Goal: Transaction & Acquisition: Purchase product/service

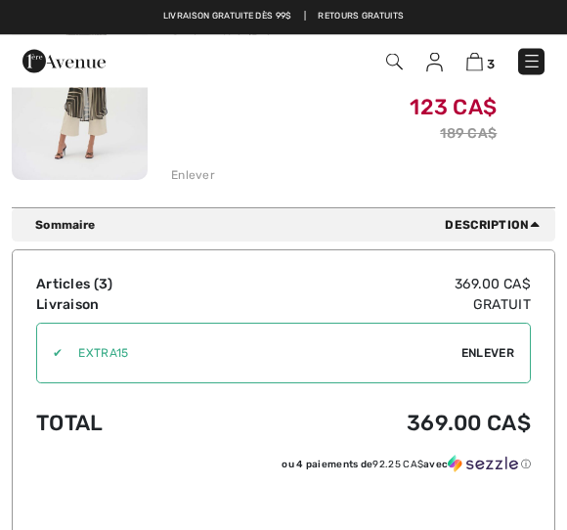
scroll to position [778, 0]
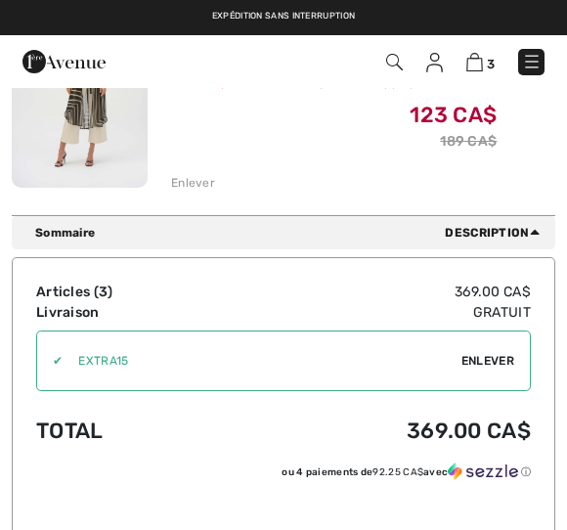
click at [481, 358] on span "Enlever" at bounding box center [488, 361] width 53 height 18
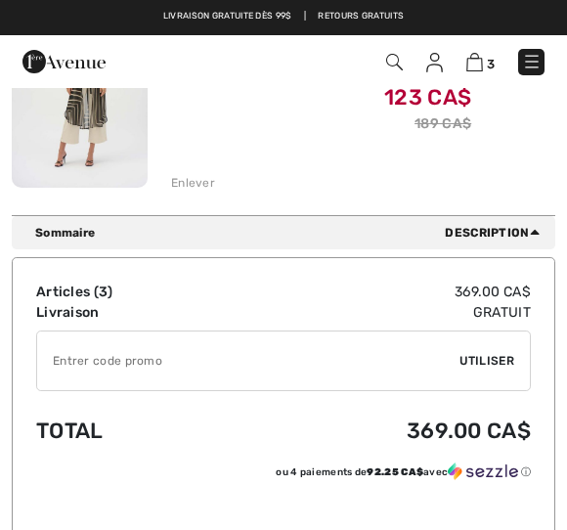
click at [476, 350] on div "✔ Utiliser Enlever" at bounding box center [283, 361] width 495 height 61
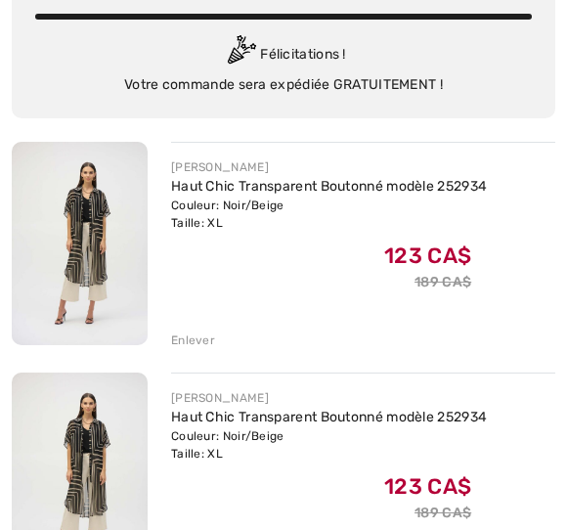
scroll to position [162, 0]
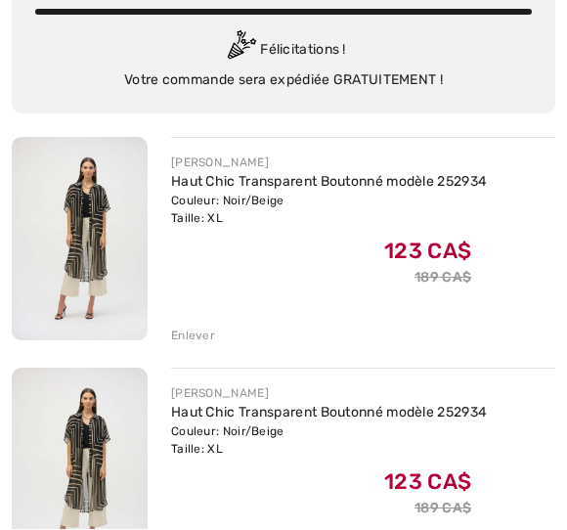
click at [194, 336] on div "Enlever" at bounding box center [193, 337] width 44 height 18
click at [181, 330] on div "Enlever" at bounding box center [193, 336] width 44 height 18
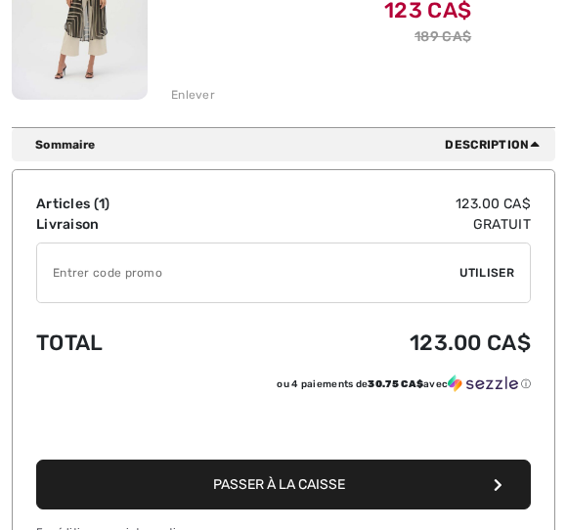
scroll to position [404, 0]
click at [240, 476] on span "Passer à la caisse" at bounding box center [279, 484] width 132 height 17
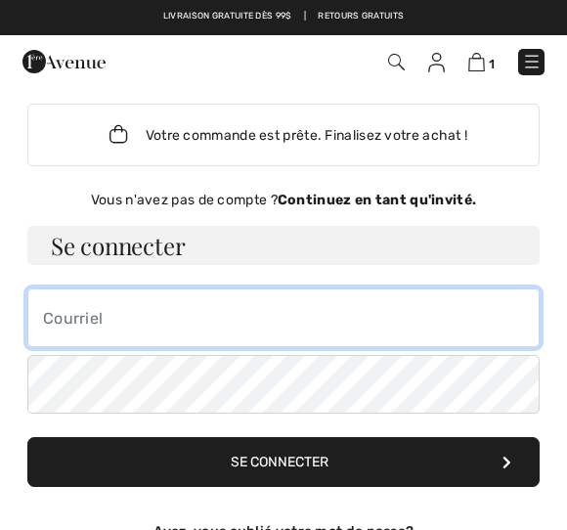
click at [79, 313] on input "email" at bounding box center [283, 317] width 512 height 59
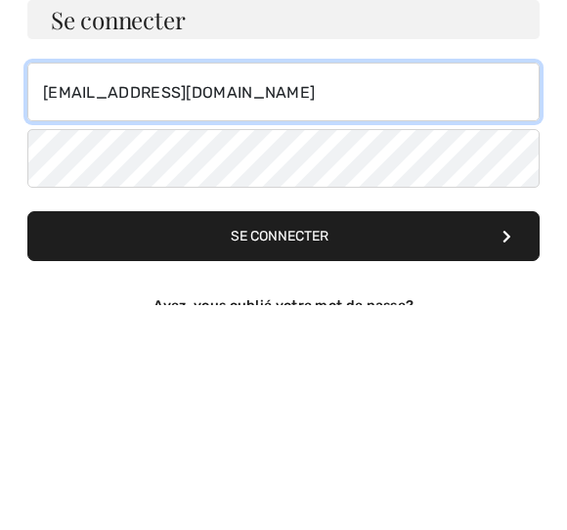
scroll to position [2, 0]
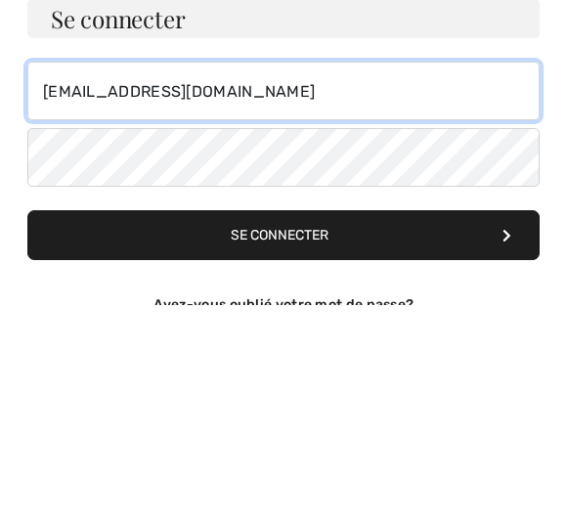
type input "robach_8@videotron.ca"
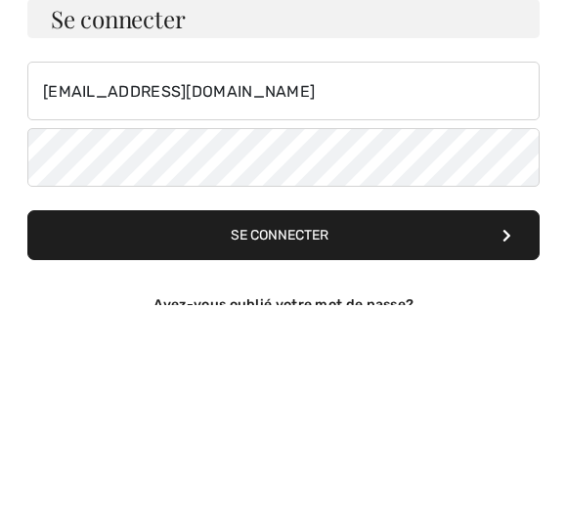
click at [268, 435] on button "Se connecter" at bounding box center [283, 460] width 512 height 50
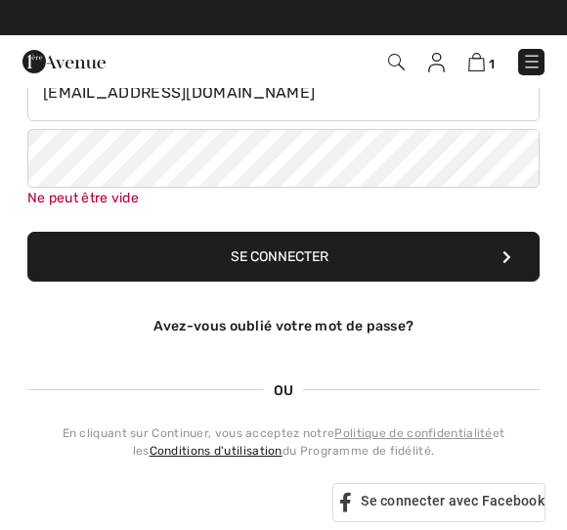
scroll to position [224, 0]
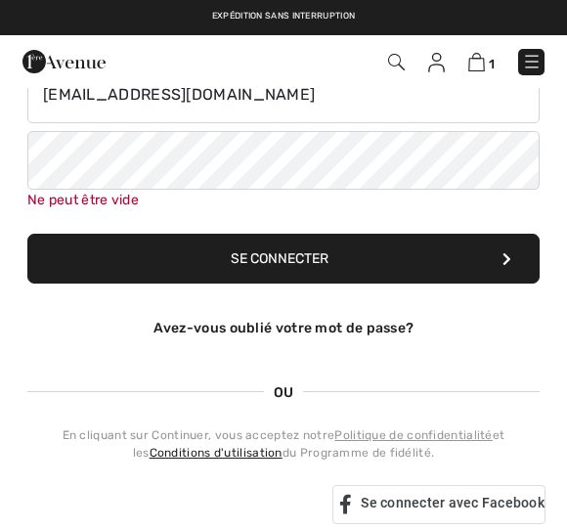
click at [209, 327] on link "Avez-vous oublié votre mot de passe?" at bounding box center [284, 328] width 261 height 17
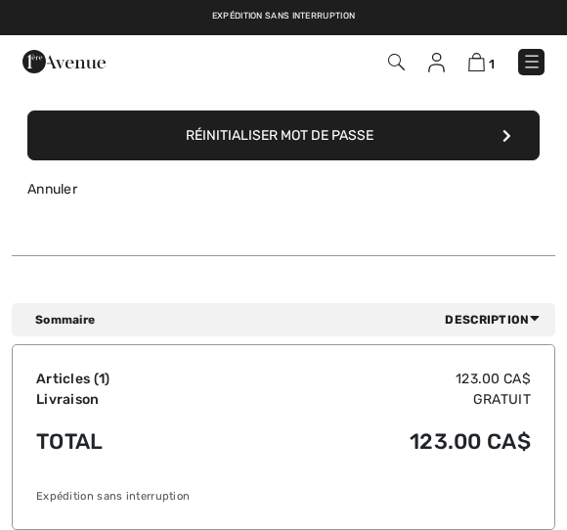
click at [244, 131] on button "Réinitialiser mot de passe" at bounding box center [283, 136] width 512 height 50
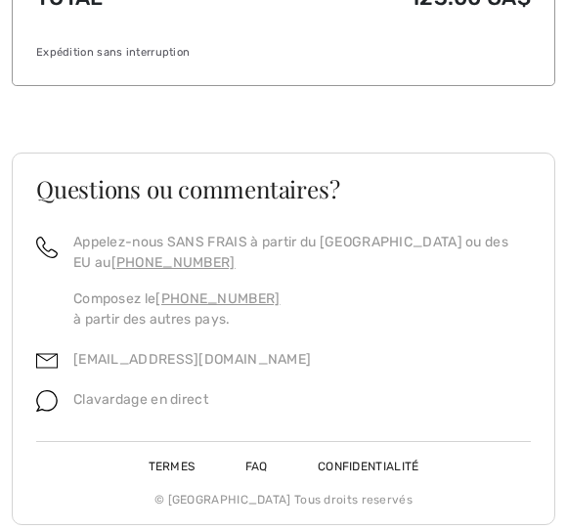
scroll to position [706, 0]
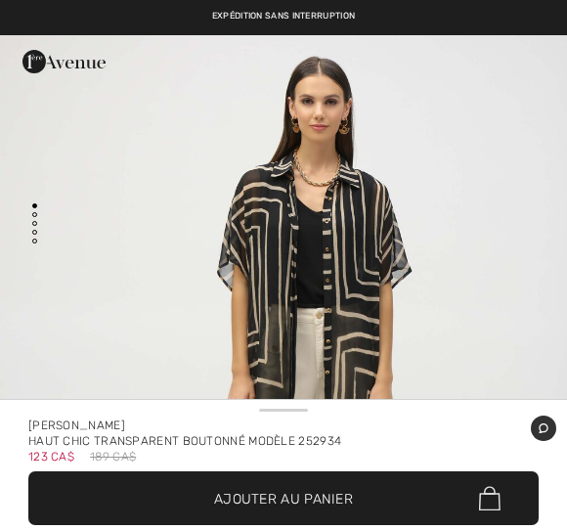
scroll to position [65, 0]
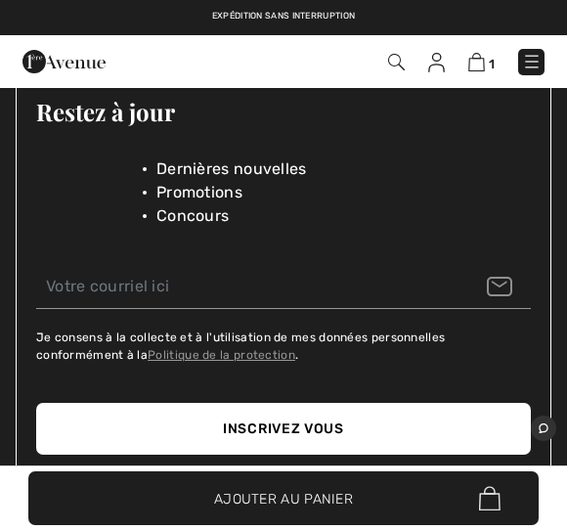
scroll to position [4105, 0]
